Goal: Task Accomplishment & Management: Use online tool/utility

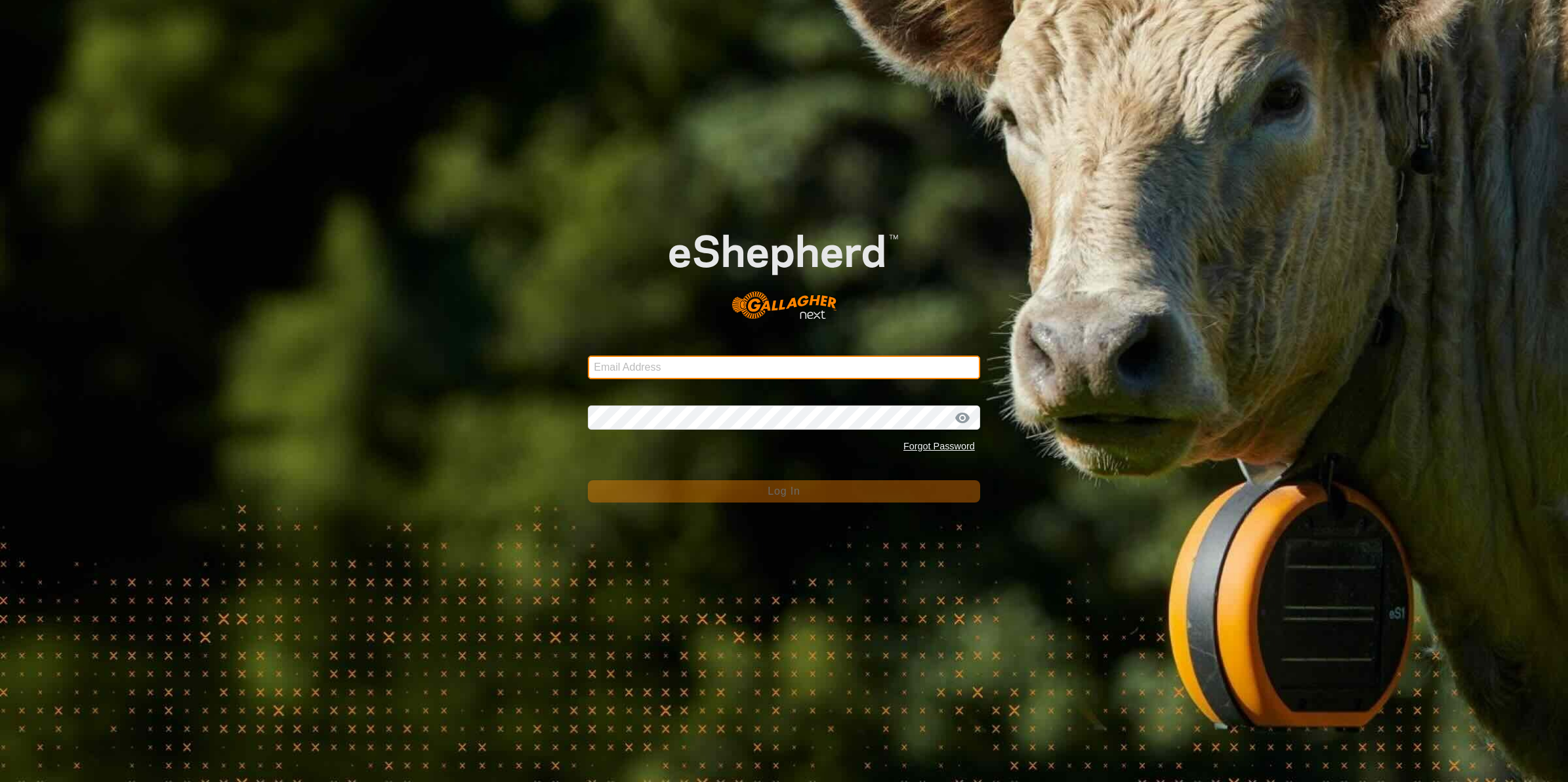
click at [787, 368] on input "Email Address" at bounding box center [784, 367] width 392 height 24
type input "[PERSON_NAME][EMAIL_ADDRESS][DOMAIN_NAME]"
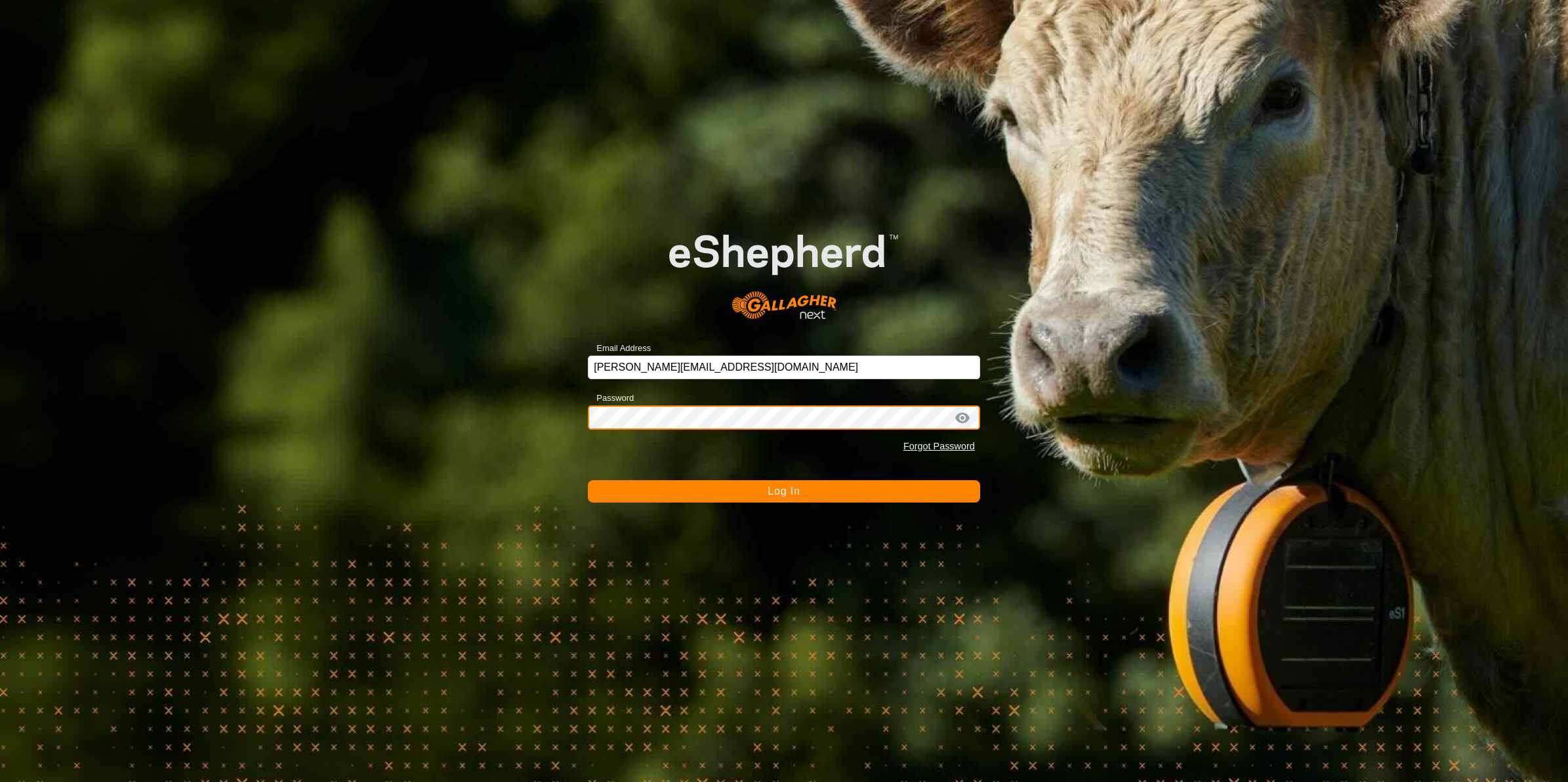
click at [588, 480] on button "Log In" at bounding box center [784, 491] width 392 height 22
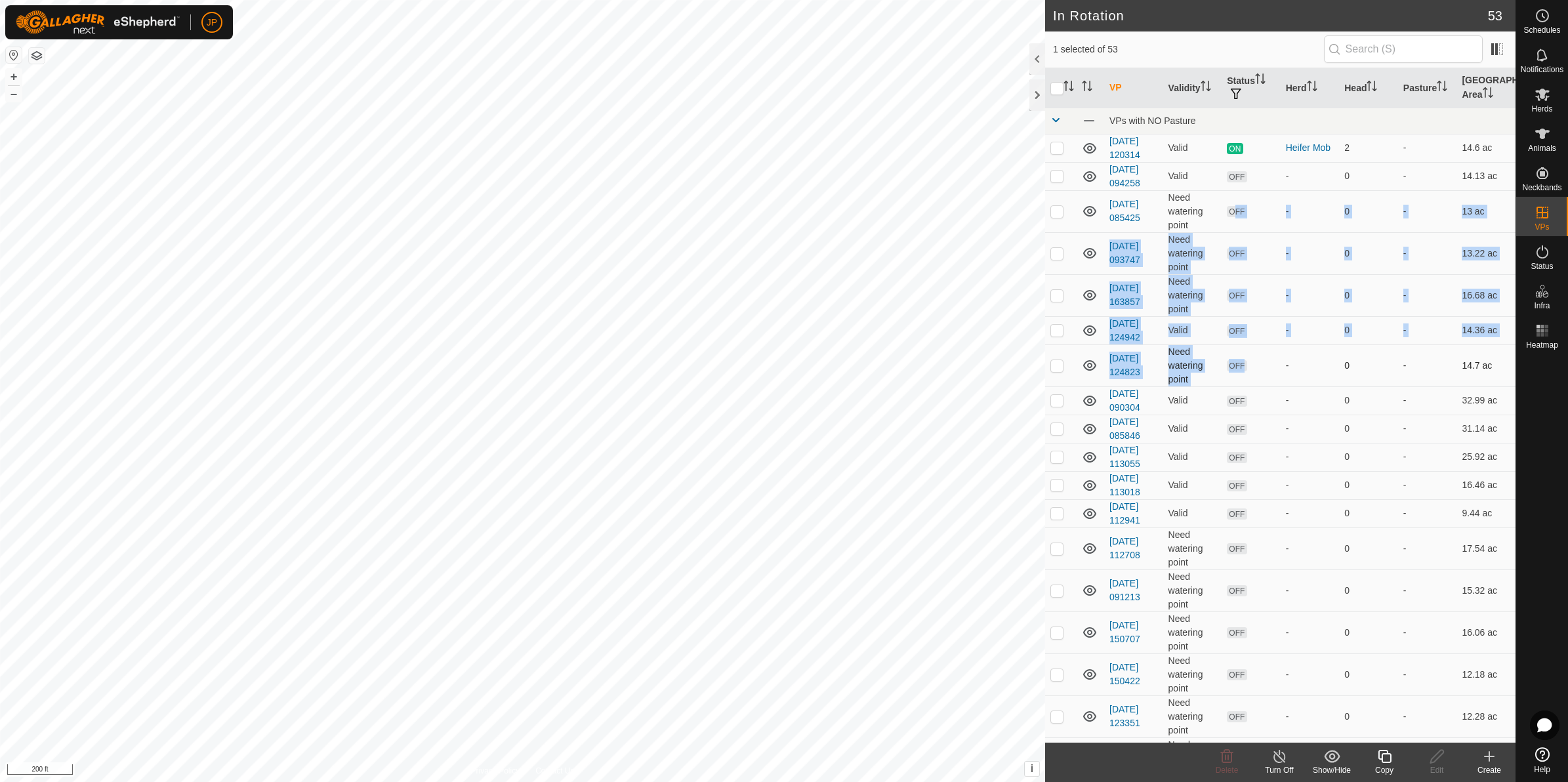
drag, startPoint x: 1228, startPoint y: 203, endPoint x: 1268, endPoint y: 372, distance: 173.7
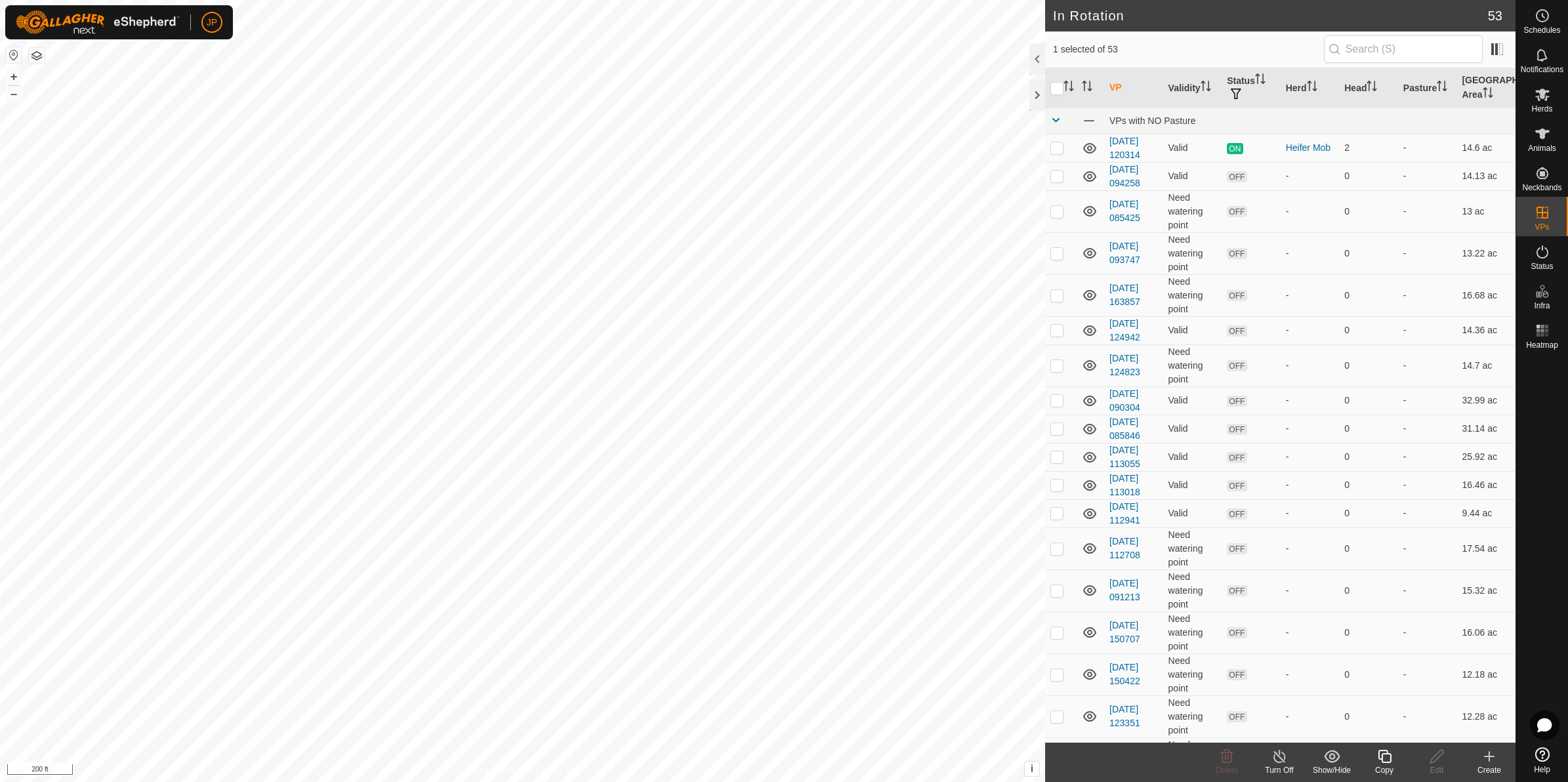
click at [1491, 763] on icon at bounding box center [1488, 756] width 16 height 16
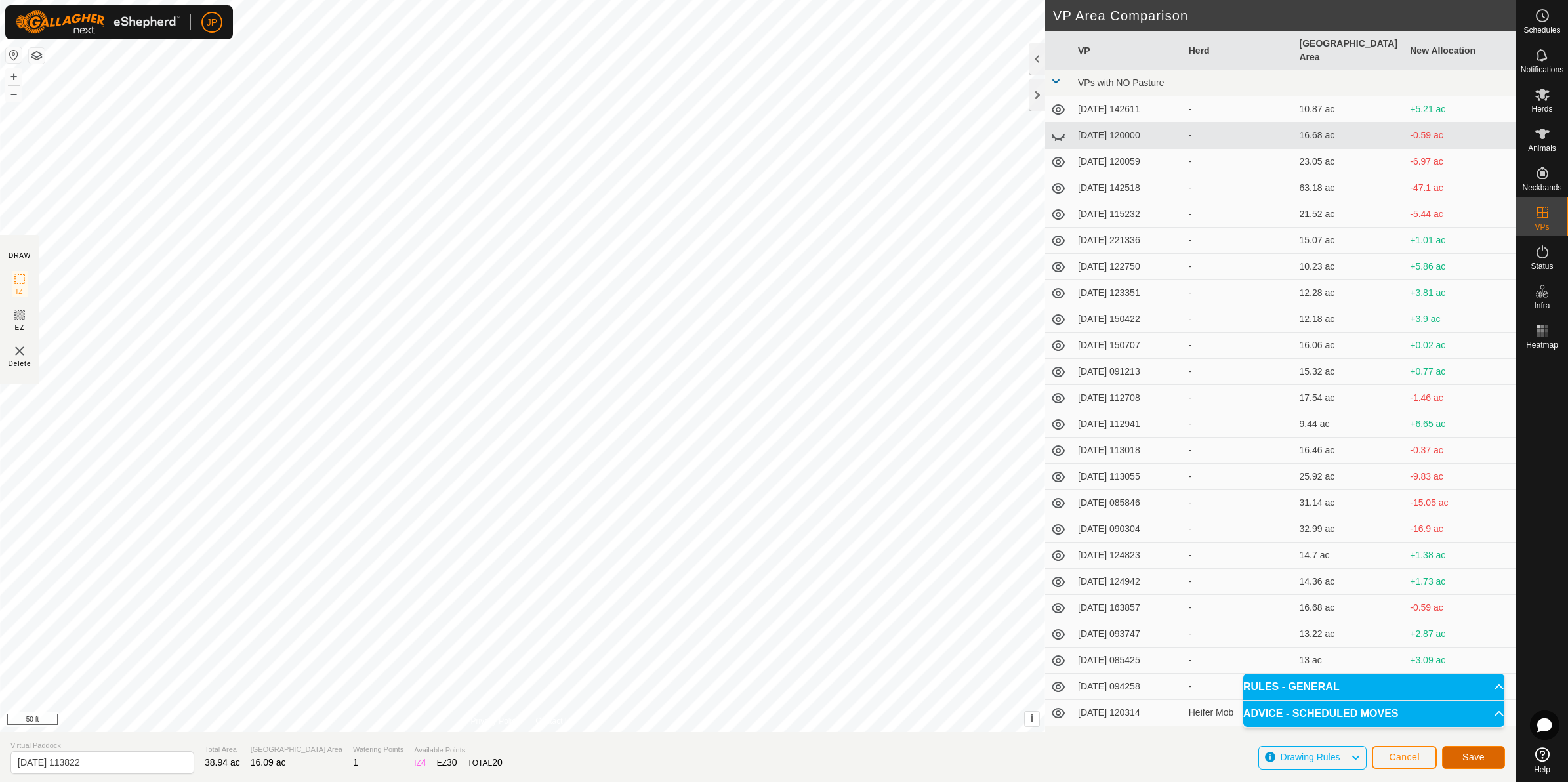
click at [1476, 759] on span "Save" at bounding box center [1473, 757] width 22 height 10
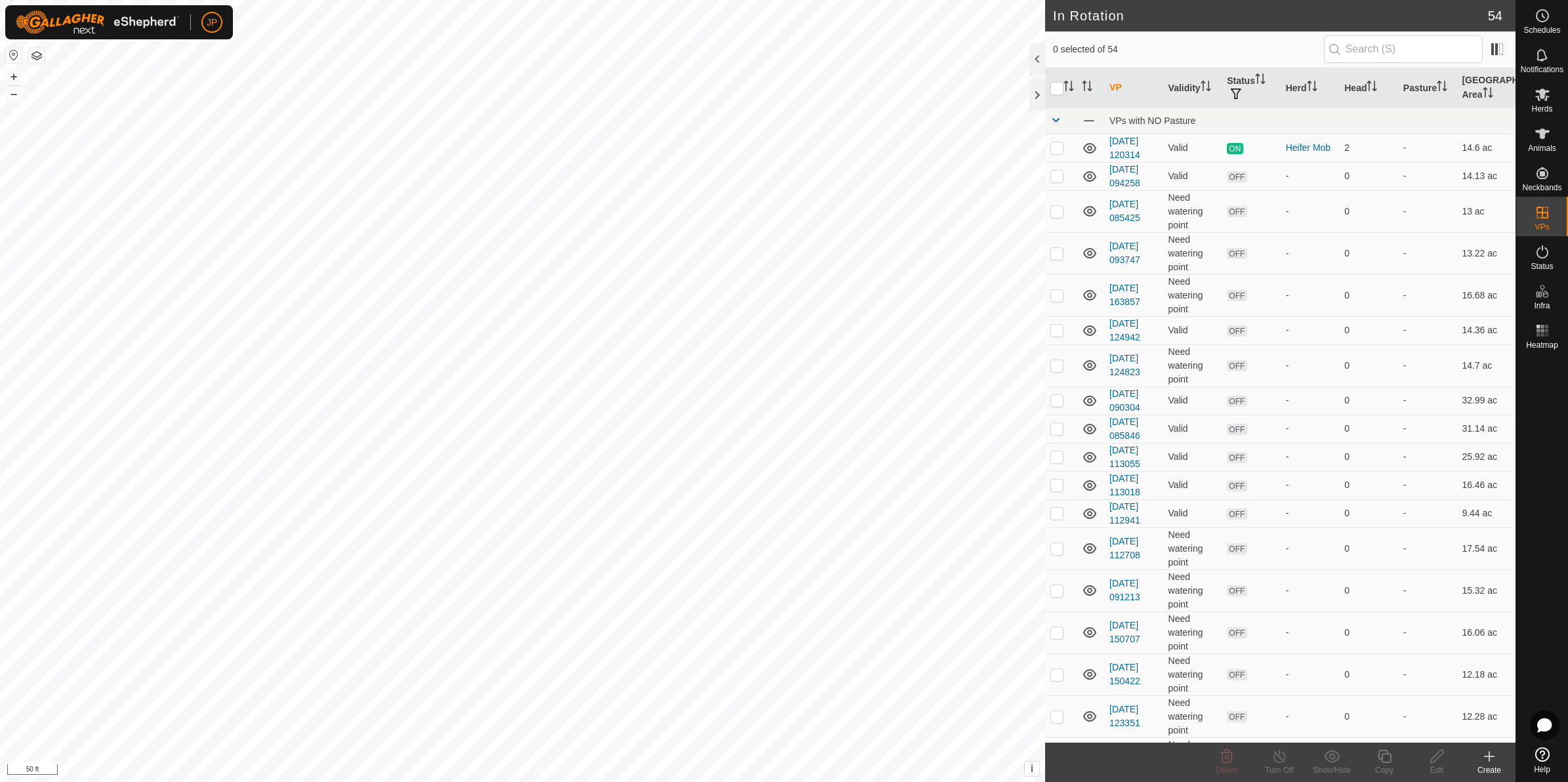
checkbox input "true"
checkbox input "false"
checkbox input "true"
